Goal: Task Accomplishment & Management: Manage account settings

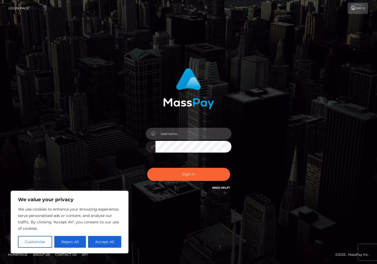
paste input "[EMAIL_ADDRESS][DOMAIN_NAME]"
type input "[EMAIL_ADDRESS][DOMAIN_NAME]"
click at [107, 239] on button "Accept All" at bounding box center [104, 242] width 33 height 12
checkbox input "true"
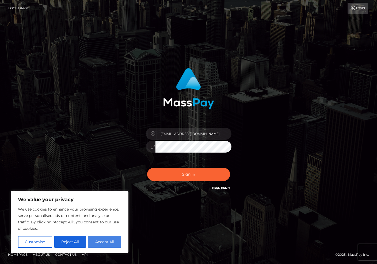
checkbox input "true"
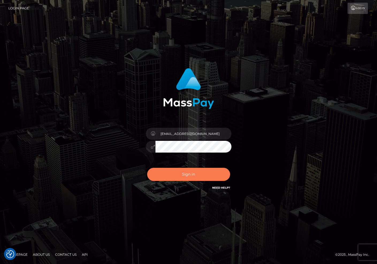
click at [193, 173] on button "Sign in" at bounding box center [188, 174] width 83 height 13
